Goal: Information Seeking & Learning: Learn about a topic

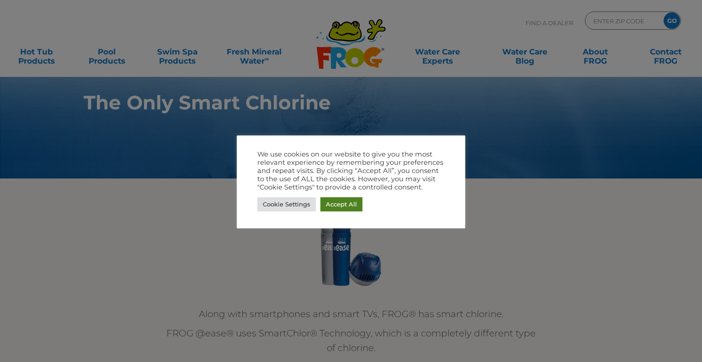
click at [340, 201] on link "Accept All" at bounding box center [342, 204] width 42 height 14
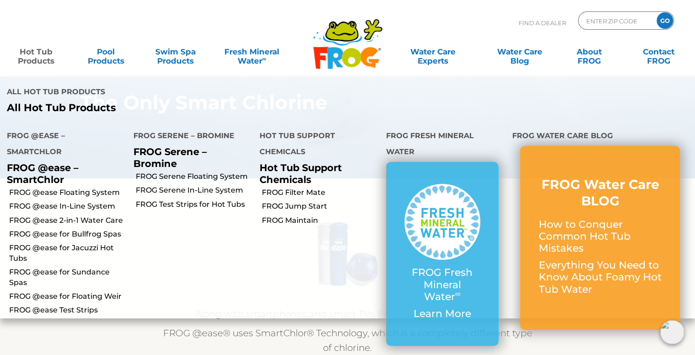
click at [44, 58] on link "Hot Tub Products" at bounding box center [36, 52] width 54 height 18
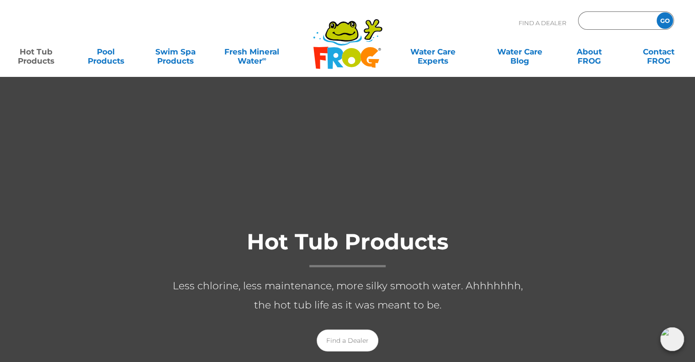
click at [631, 16] on input "Zip Code Form" at bounding box center [617, 20] width 62 height 13
type input "smart"
click at [657, 12] on input "GO" at bounding box center [665, 20] width 16 height 16
click at [618, 19] on input "smart" at bounding box center [617, 20] width 62 height 13
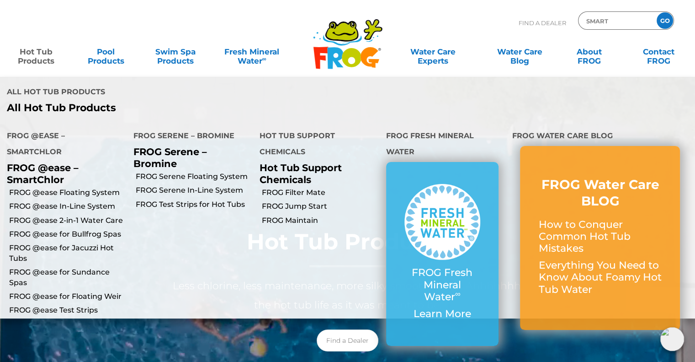
click at [40, 59] on link "Hot Tub Products" at bounding box center [36, 52] width 54 height 18
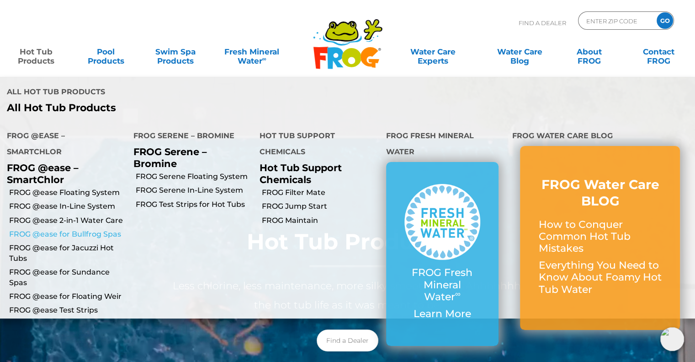
click at [85, 229] on link "FROG @ease for Bullfrog Spas" at bounding box center [68, 234] width 118 height 10
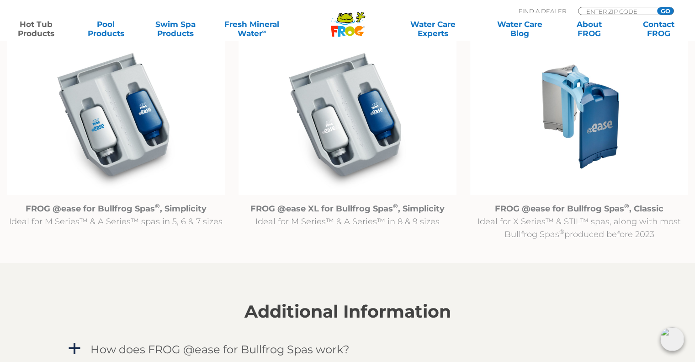
scroll to position [960, 0]
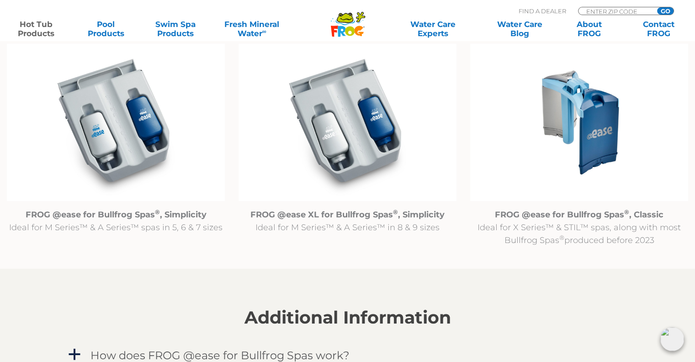
click at [569, 155] on img at bounding box center [580, 121] width 218 height 157
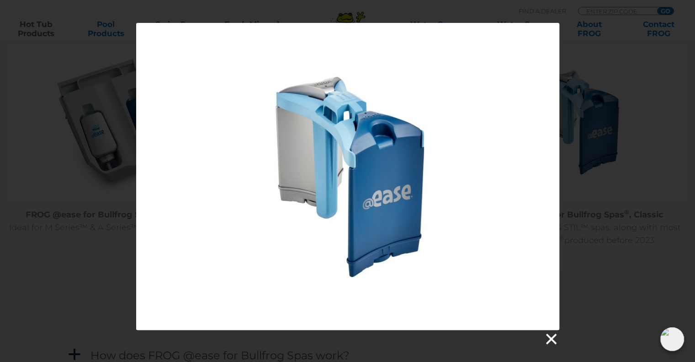
click at [555, 337] on link at bounding box center [551, 339] width 14 height 14
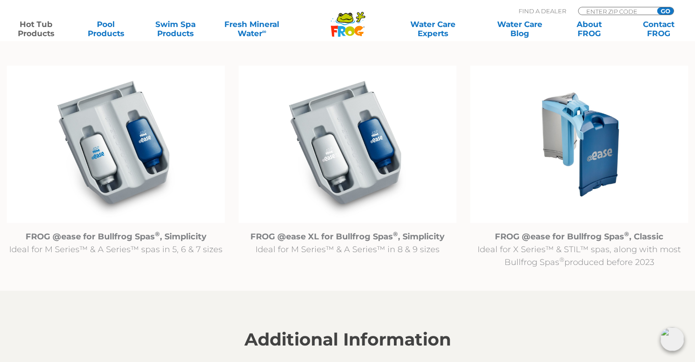
scroll to position [942, 0]
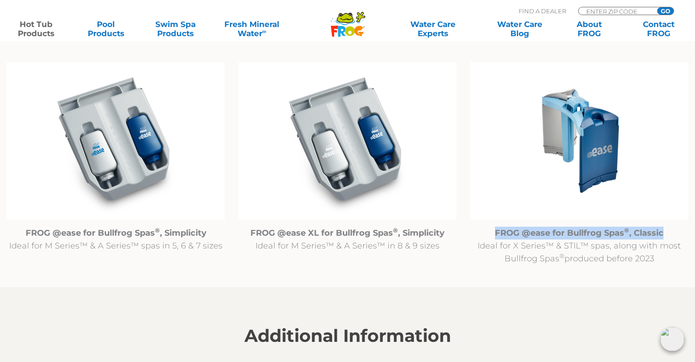
drag, startPoint x: 496, startPoint y: 233, endPoint x: 661, endPoint y: 230, distance: 165.6
click at [661, 230] on strong "FROG @ease for Bullfrog Spas ® , Classic" at bounding box center [579, 233] width 169 height 10
copy strong "FROG @ease for Bullfrog Spas ® , Classic"
